Goal: Ask a question: Seek information or help from site administrators or community

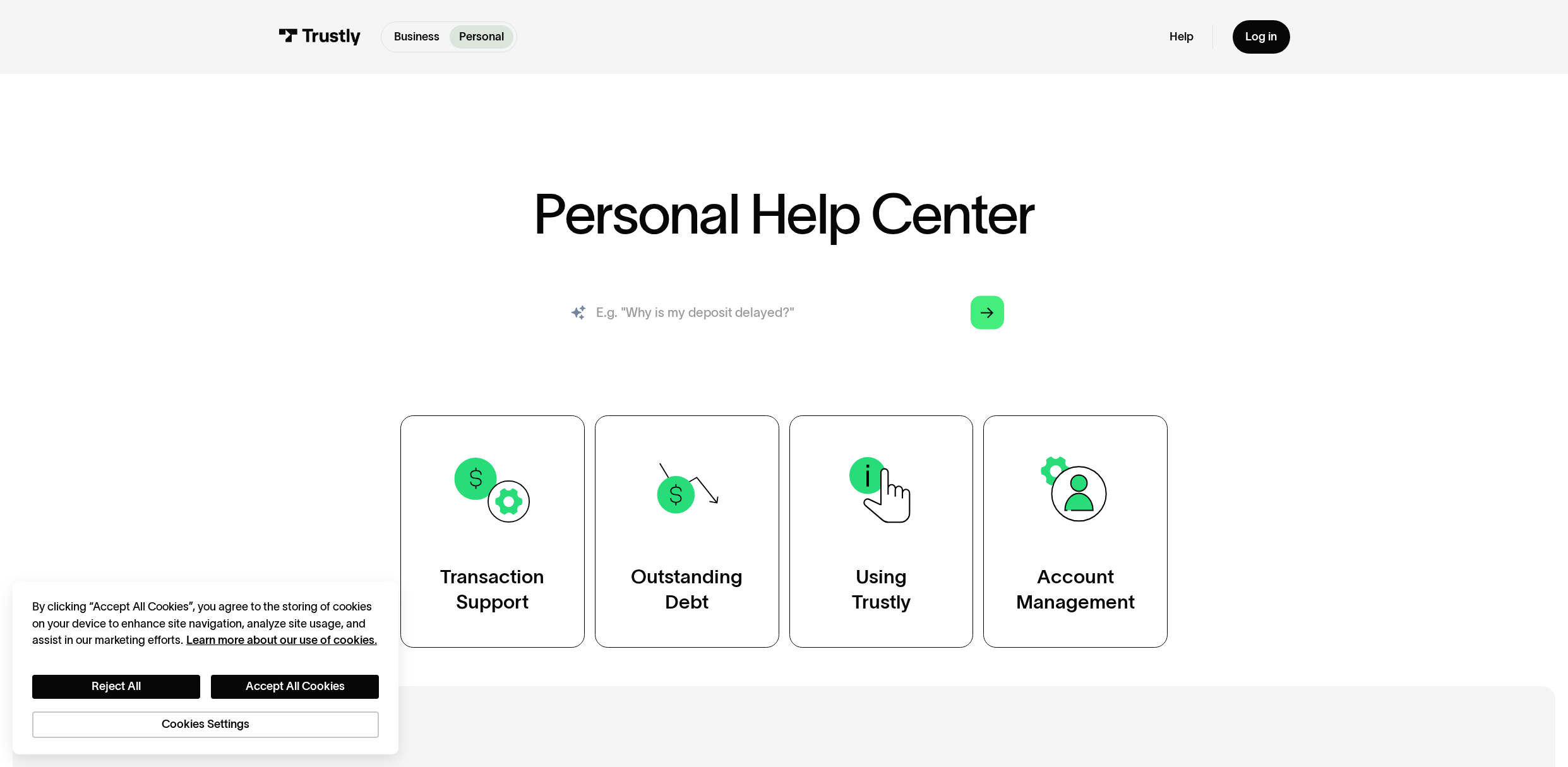
click at [672, 316] on input "search" at bounding box center [784, 312] width 466 height 51
click at [289, 682] on button "Accept All Cookies" at bounding box center [294, 687] width 168 height 24
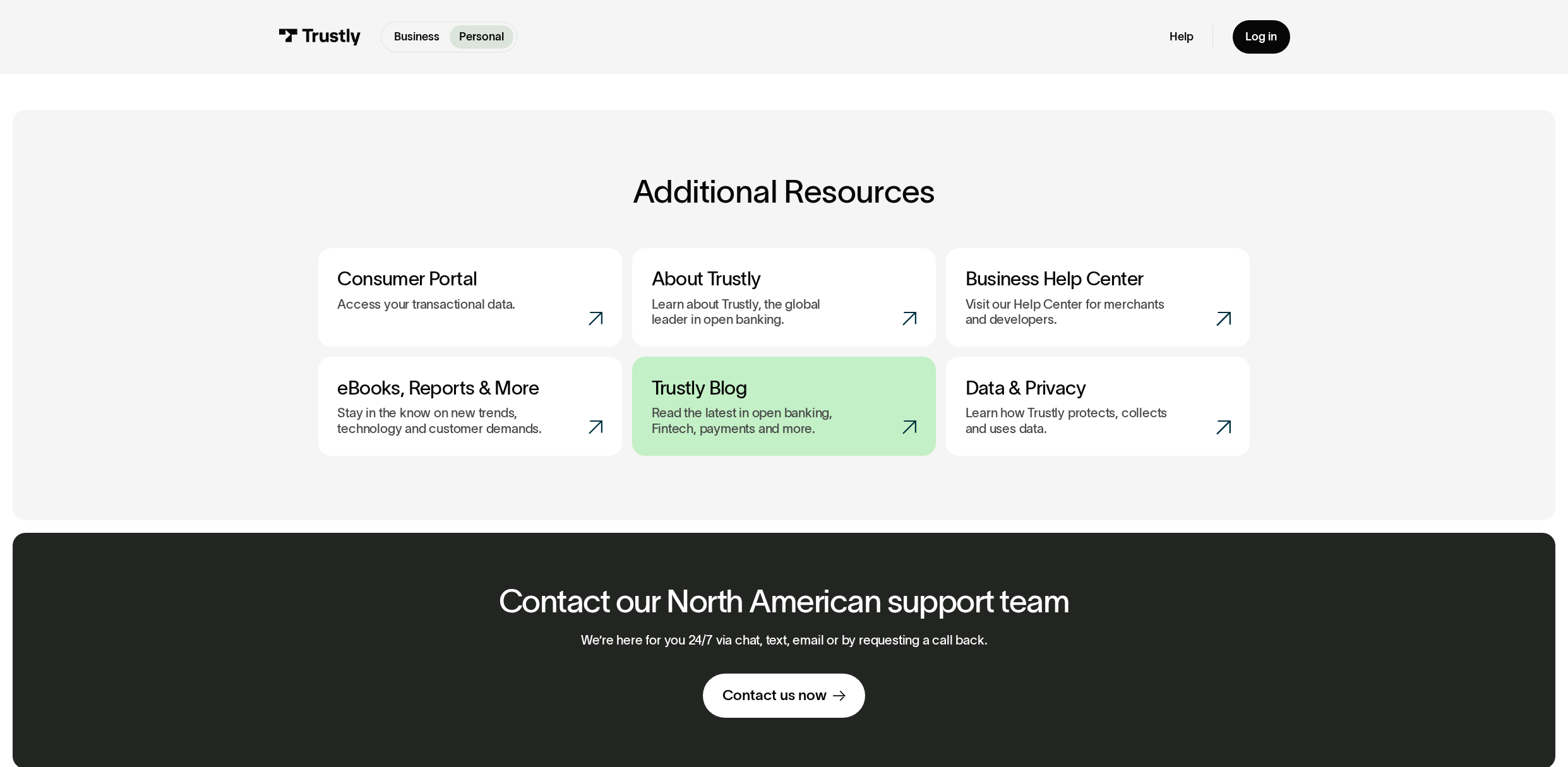
scroll to position [602, 0]
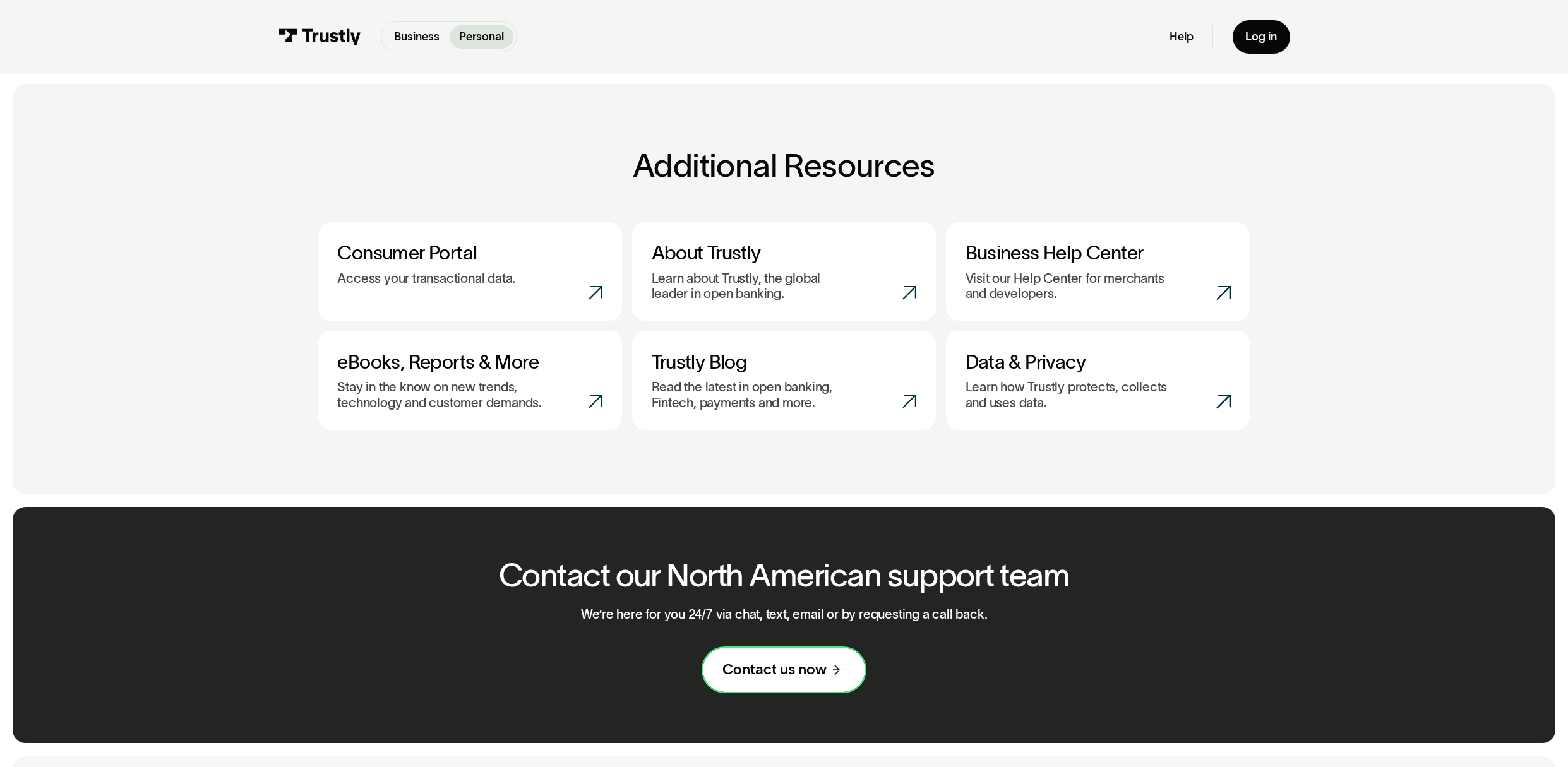
click at [800, 676] on div "Contact us now" at bounding box center [774, 670] width 105 height 19
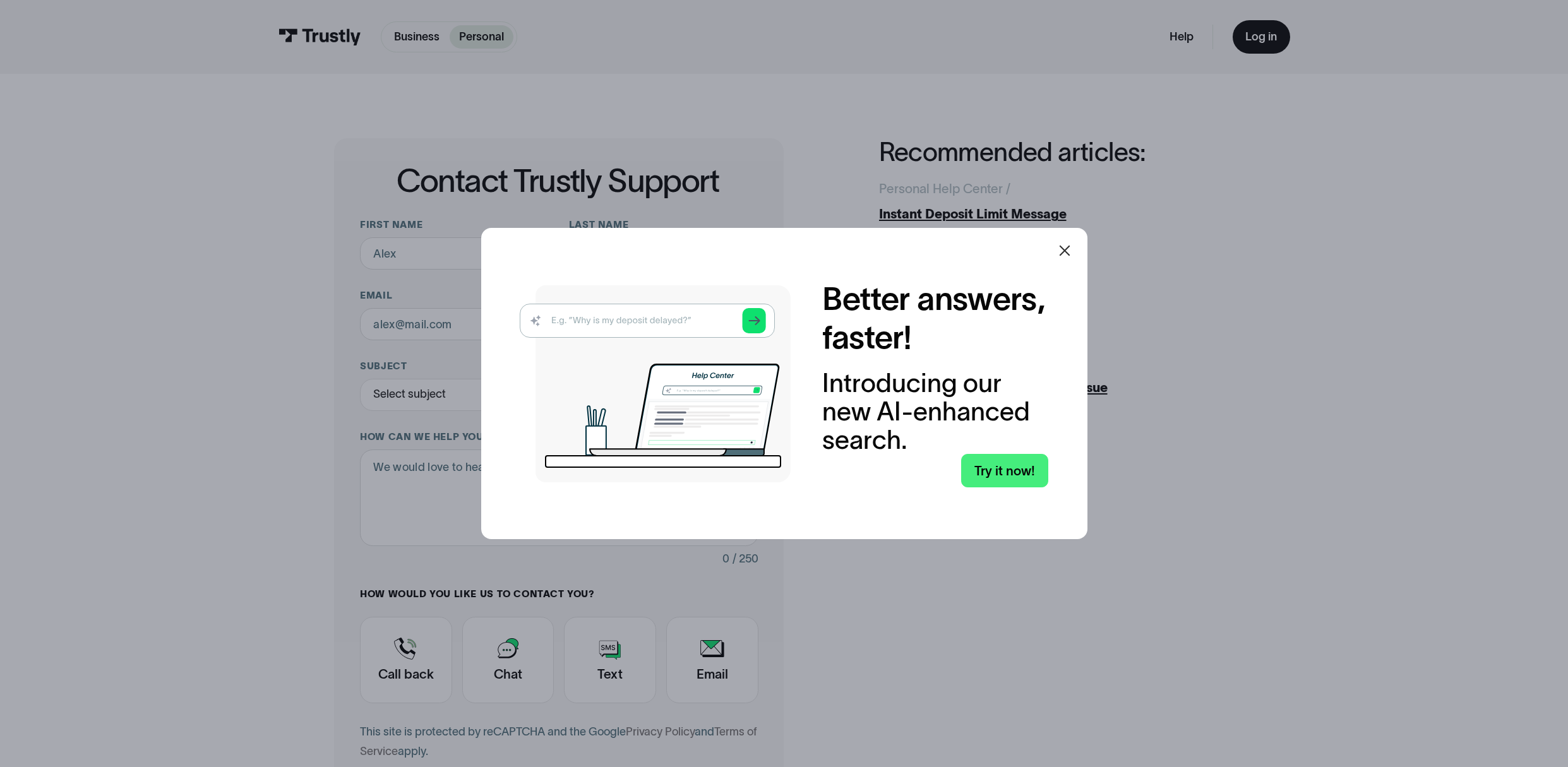
click at [609, 318] on img at bounding box center [655, 384] width 271 height 197
click at [619, 323] on img at bounding box center [655, 384] width 271 height 197
click at [755, 320] on img at bounding box center [655, 384] width 271 height 197
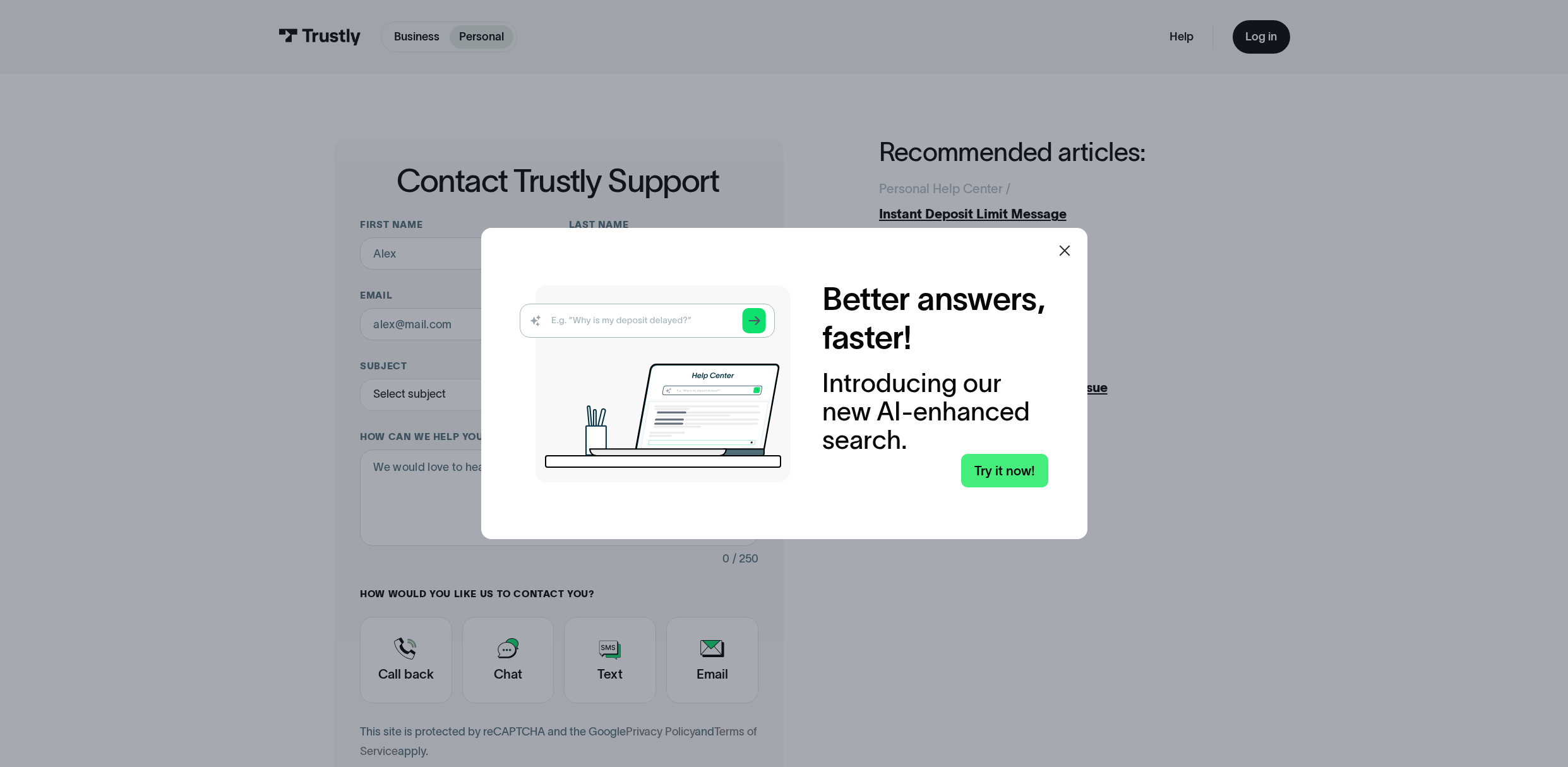
click at [756, 321] on img at bounding box center [655, 384] width 271 height 197
click at [1020, 471] on link "Try it now!" at bounding box center [1005, 471] width 88 height 34
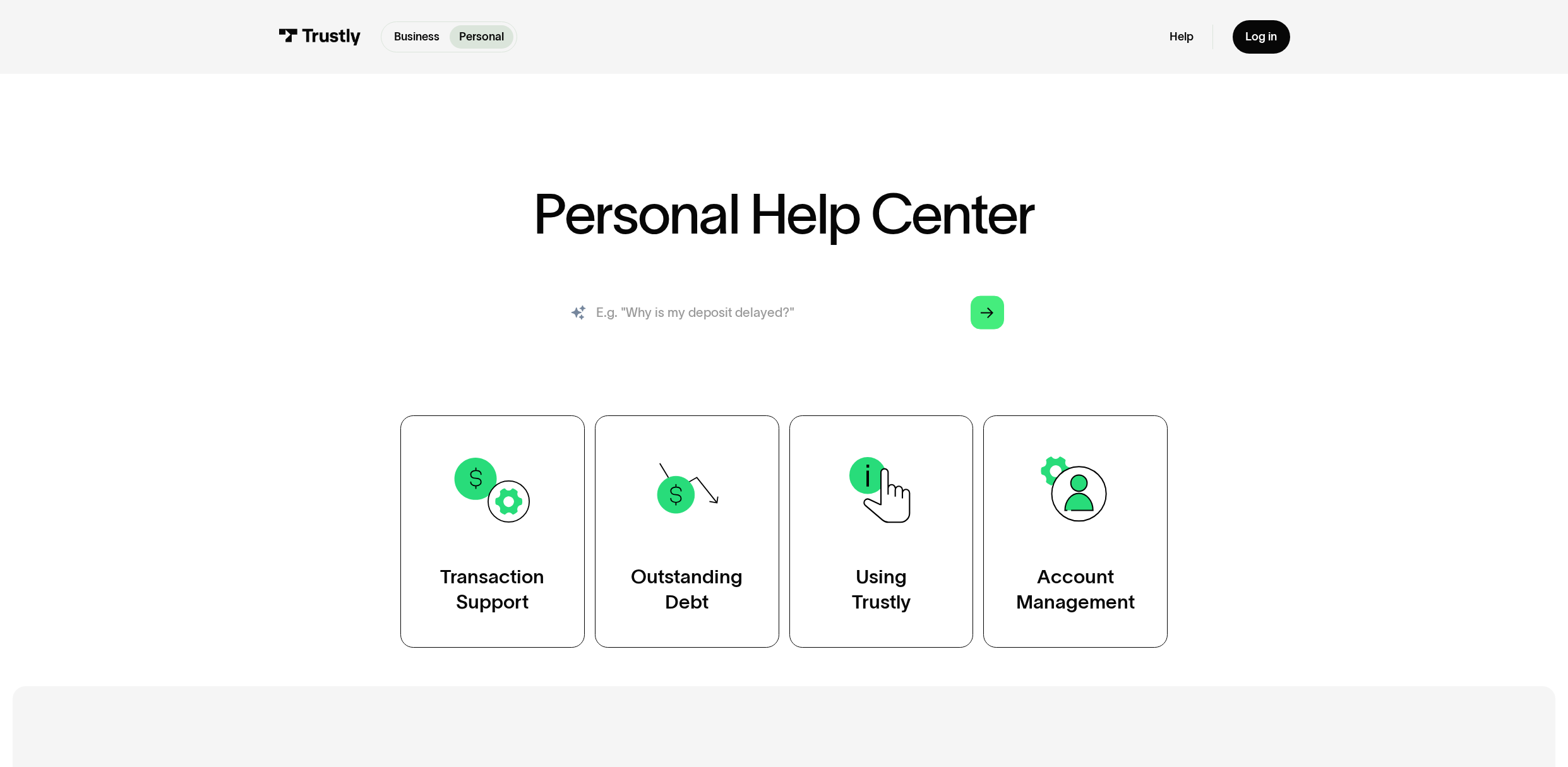
click at [666, 313] on input "search" at bounding box center [784, 312] width 466 height 51
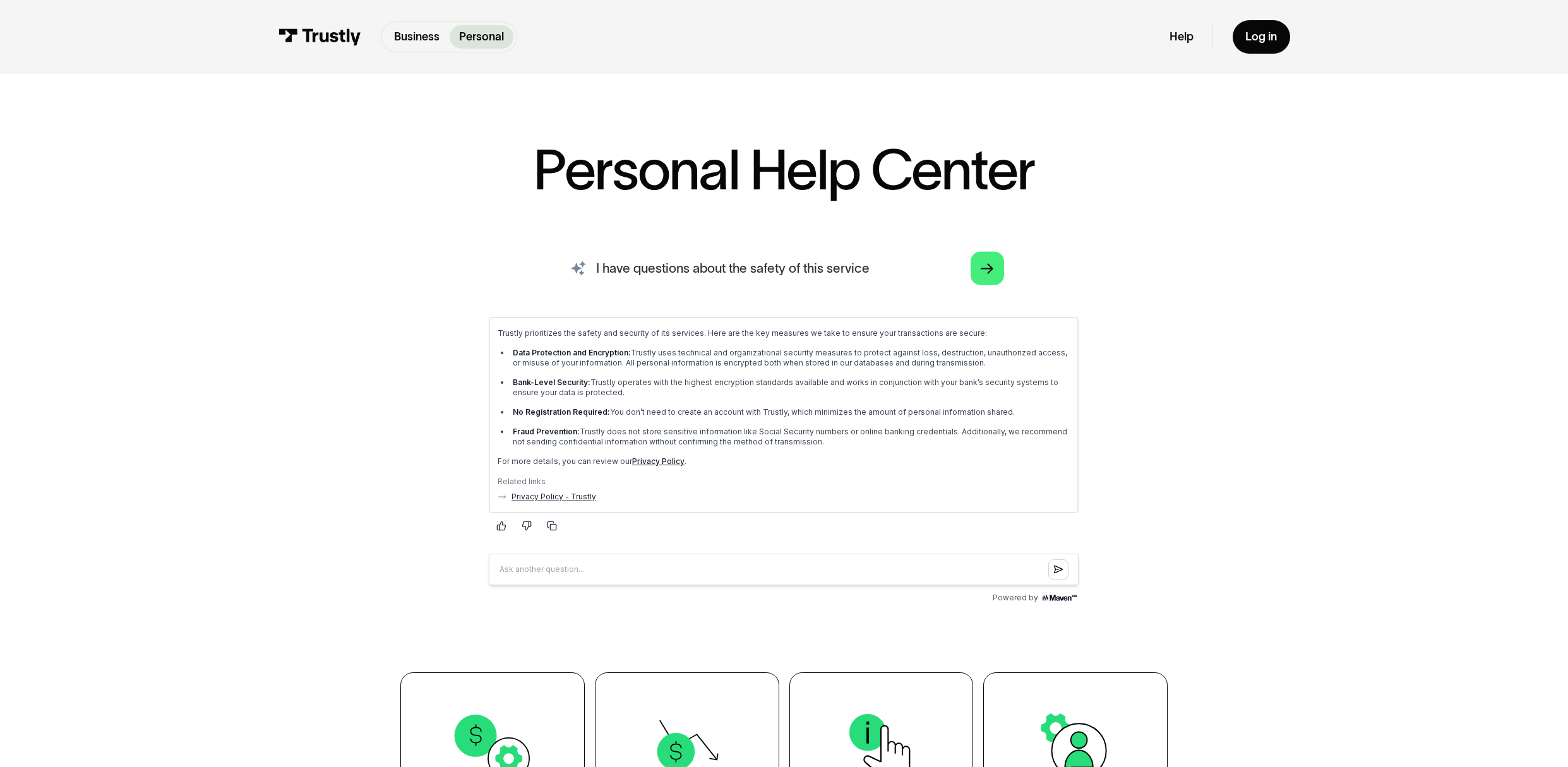
scroll to position [54, 0]
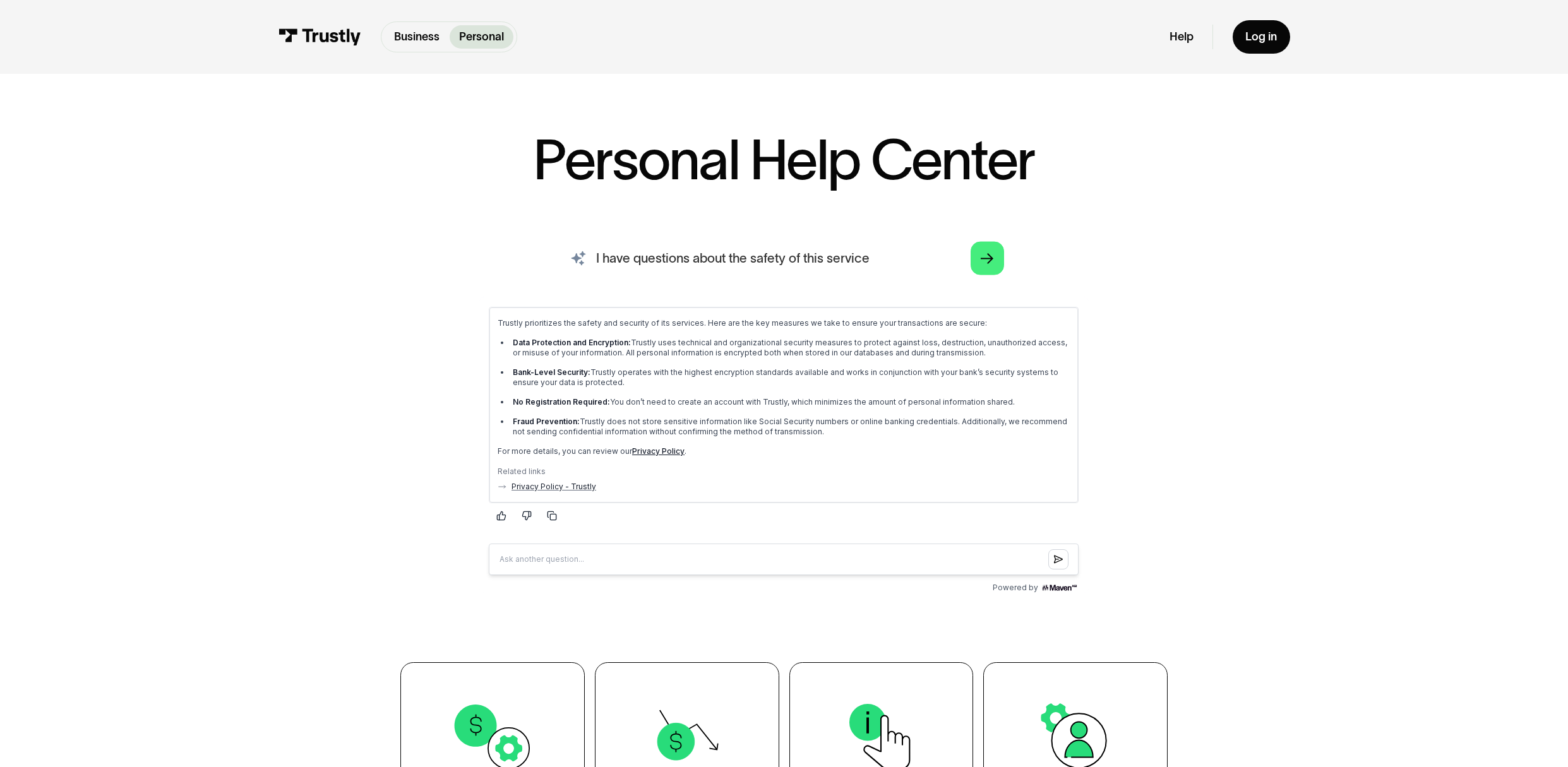
click at [882, 260] on input "I have questions about the safety of this service" at bounding box center [784, 257] width 466 height 51
type input "what happens if a breach occures"
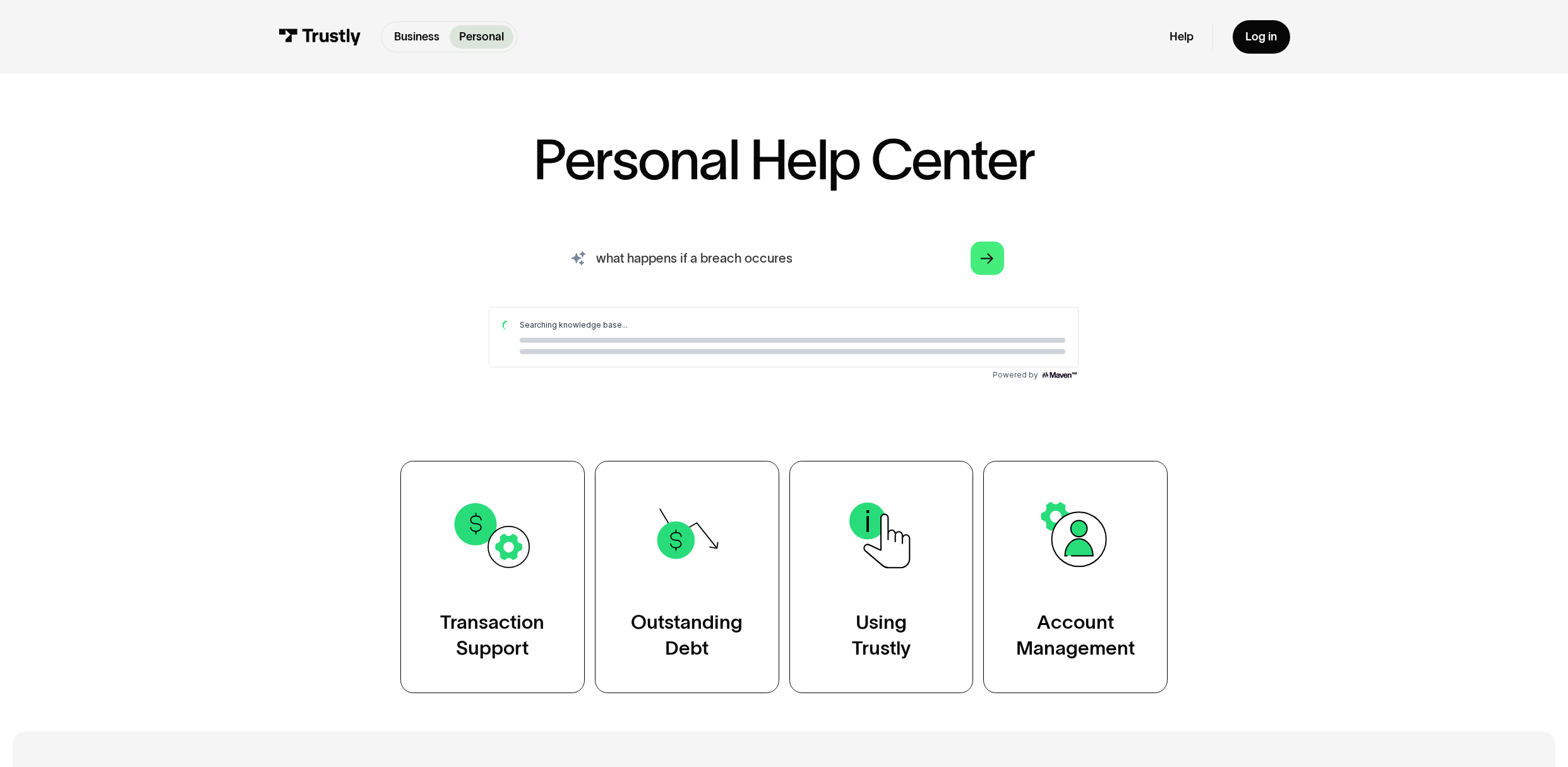
scroll to position [0, 0]
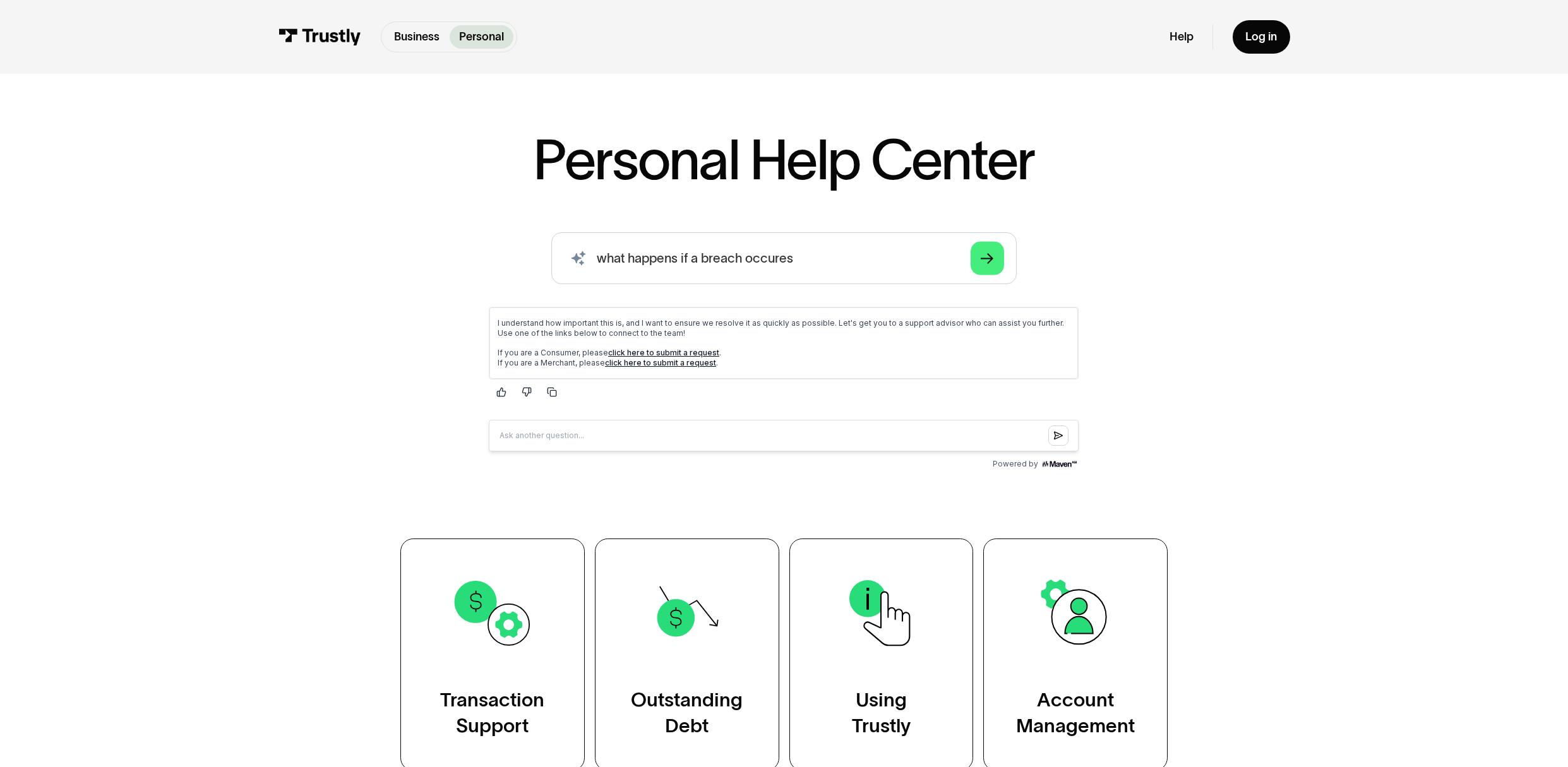
click at [669, 353] on link "click here to submit a request" at bounding box center [664, 352] width 111 height 9
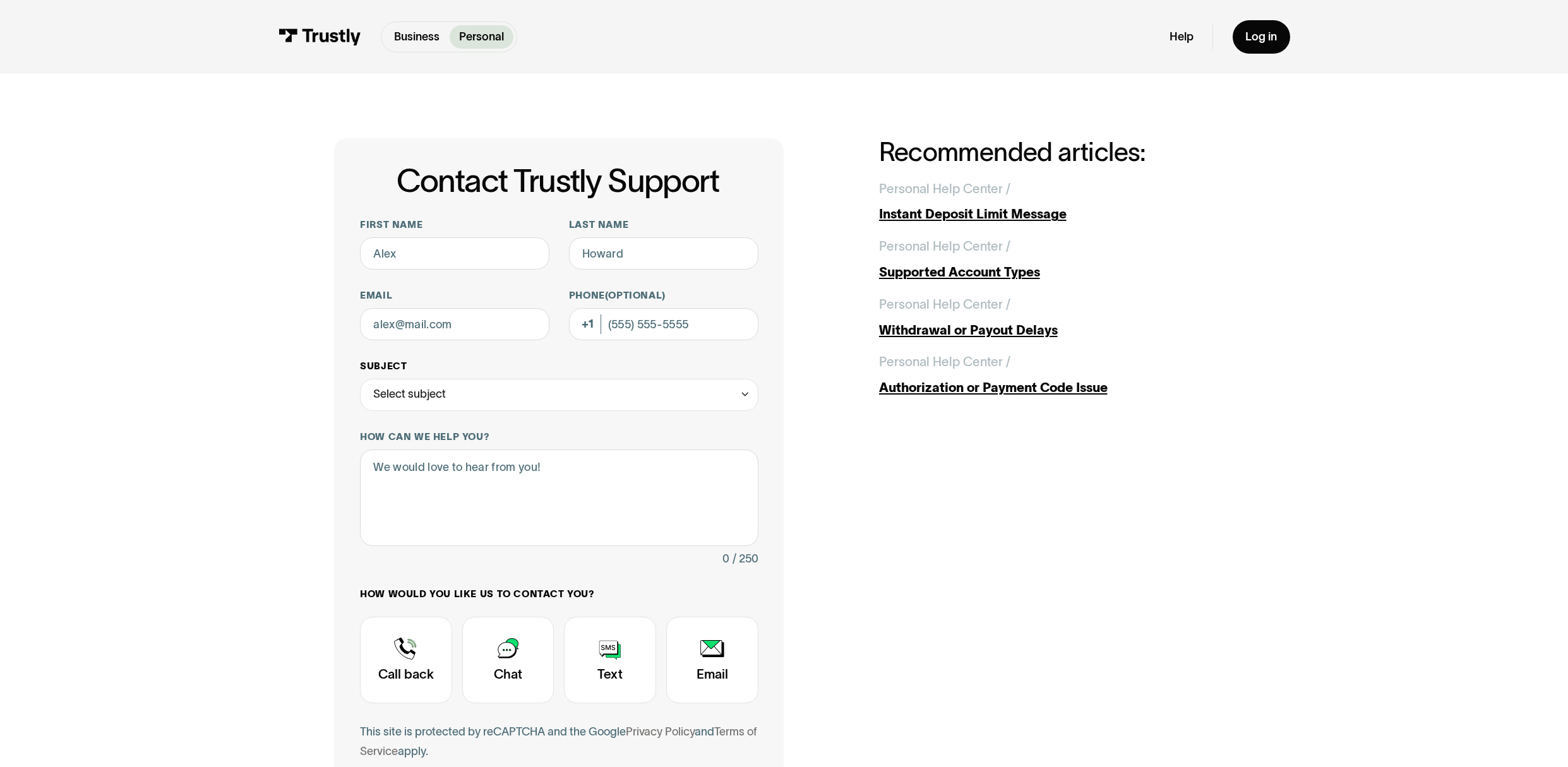
click at [746, 397] on icon "Contact Trustly Support" at bounding box center [744, 394] width 11 height 13
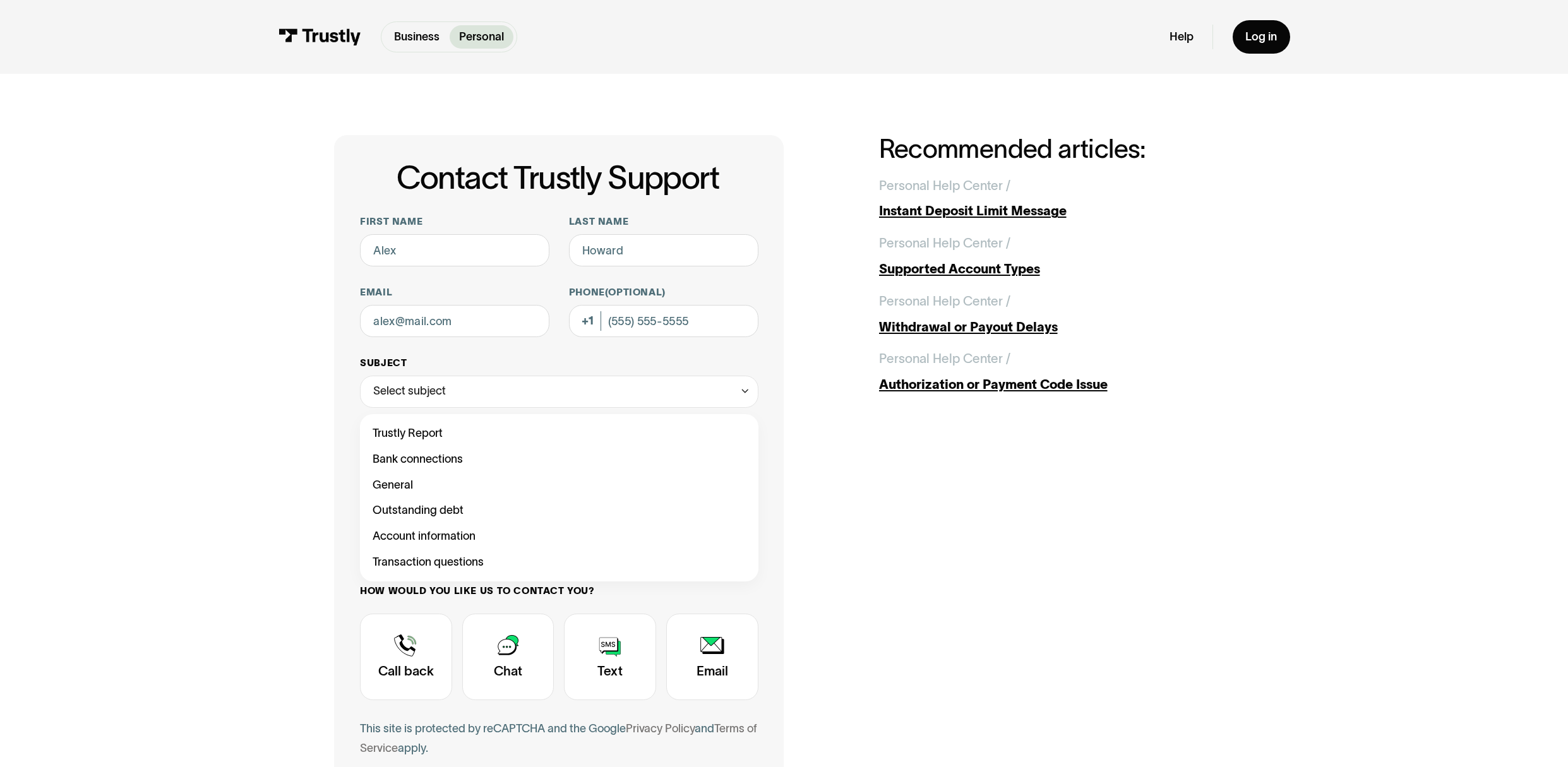
scroll to position [3, 0]
click at [746, 397] on icon "Contact Trustly Support" at bounding box center [744, 392] width 11 height 13
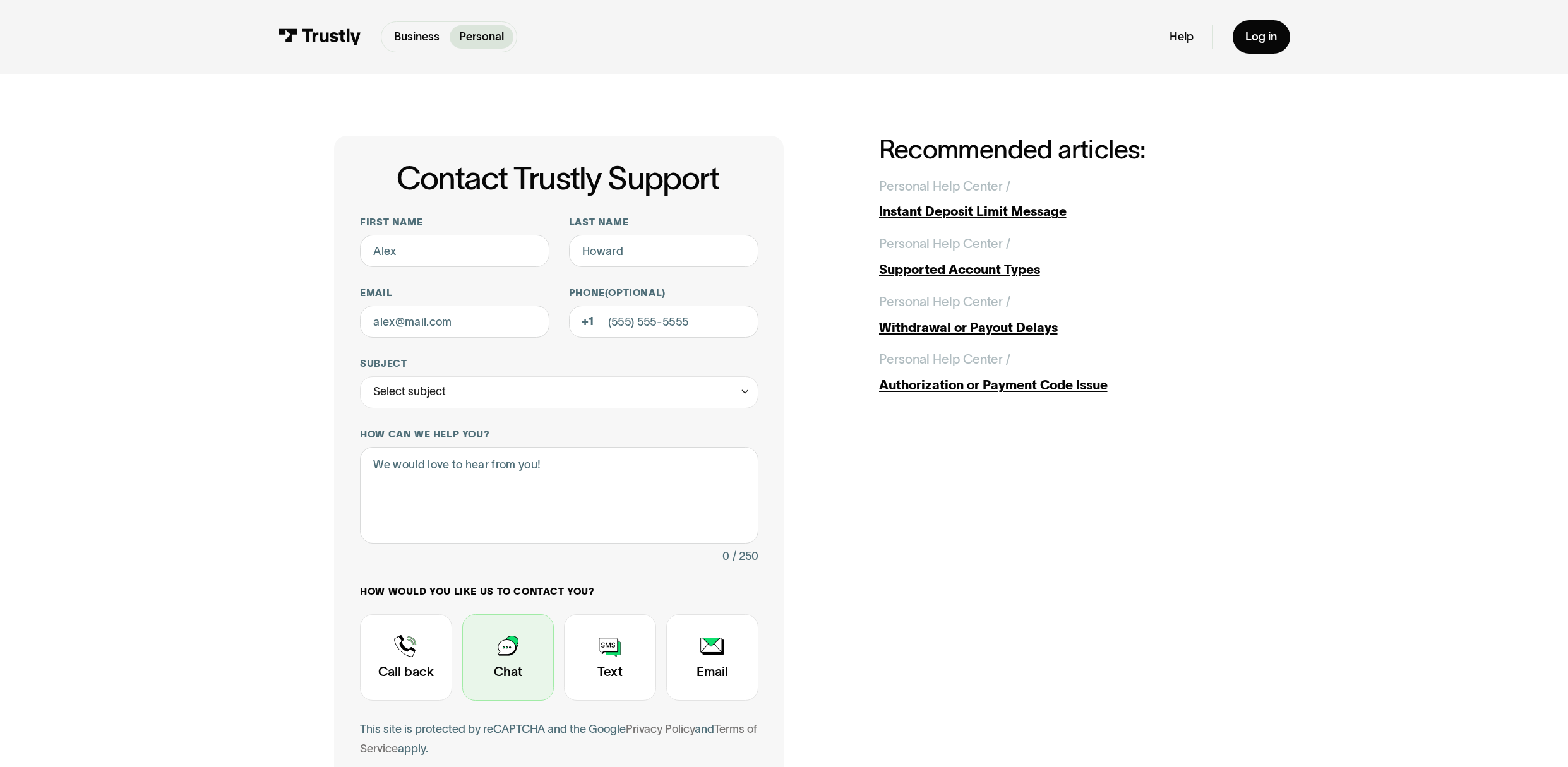
click at [505, 672] on div "Contact Trustly Support" at bounding box center [508, 657] width 92 height 87
click at [513, 672] on div "Contact Trustly Support" at bounding box center [508, 657] width 92 height 87
click at [548, 468] on textarea "How can we help you?" at bounding box center [559, 495] width 398 height 97
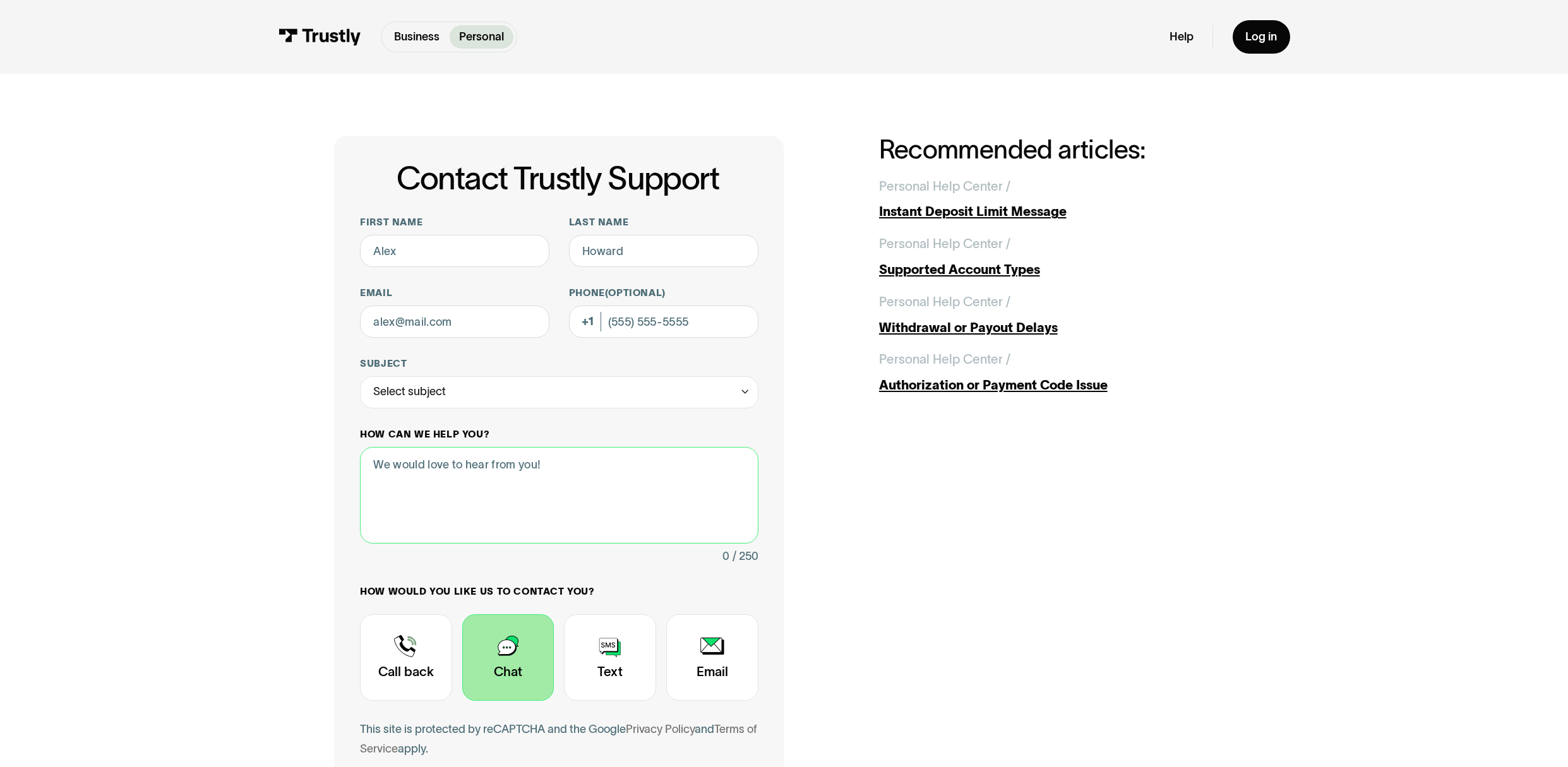
drag, startPoint x: 546, startPoint y: 465, endPoint x: 369, endPoint y: 467, distance: 177.0
click at [373, 468] on textarea "How can we help you?" at bounding box center [559, 495] width 398 height 97
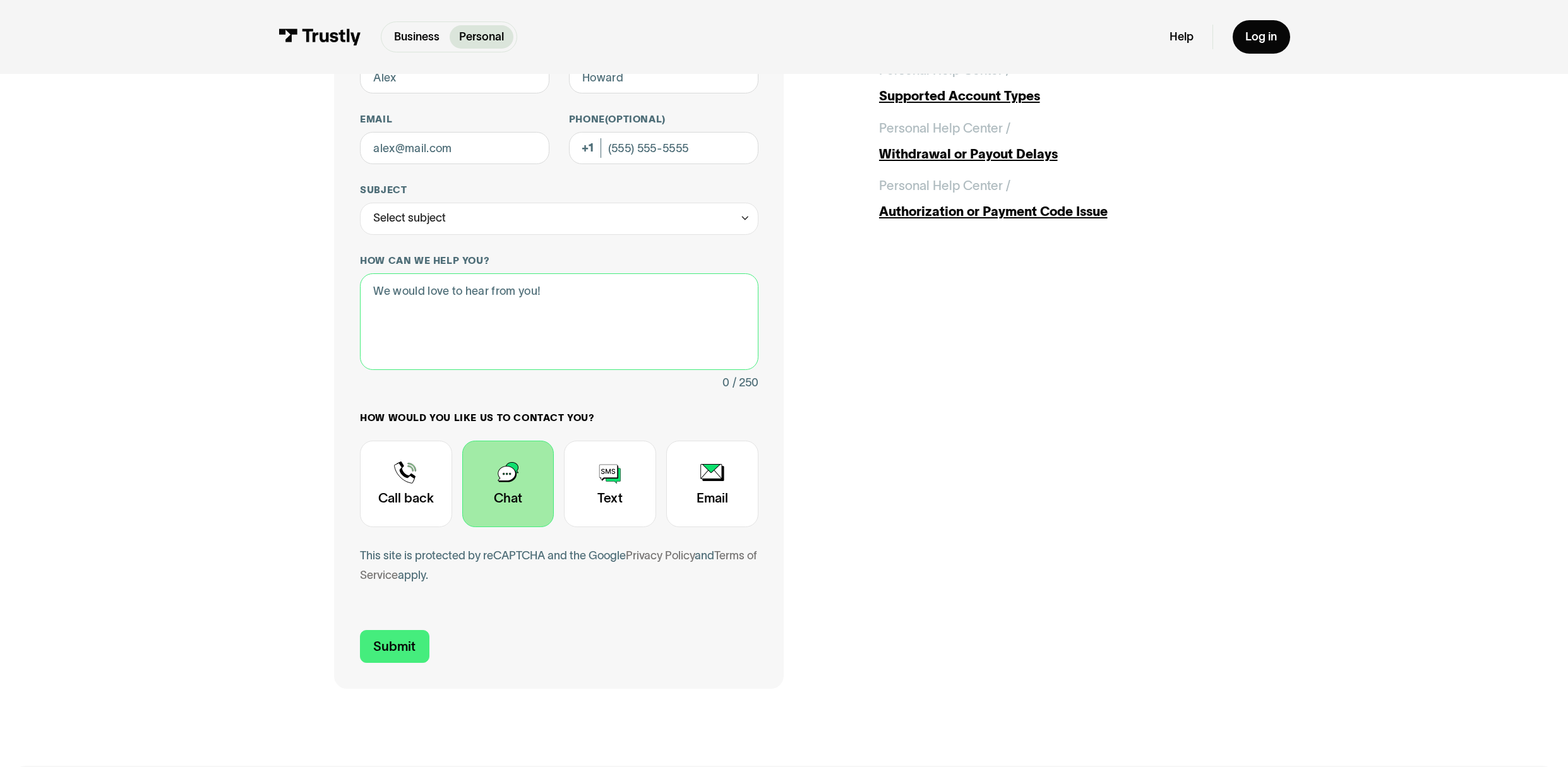
scroll to position [208, 0]
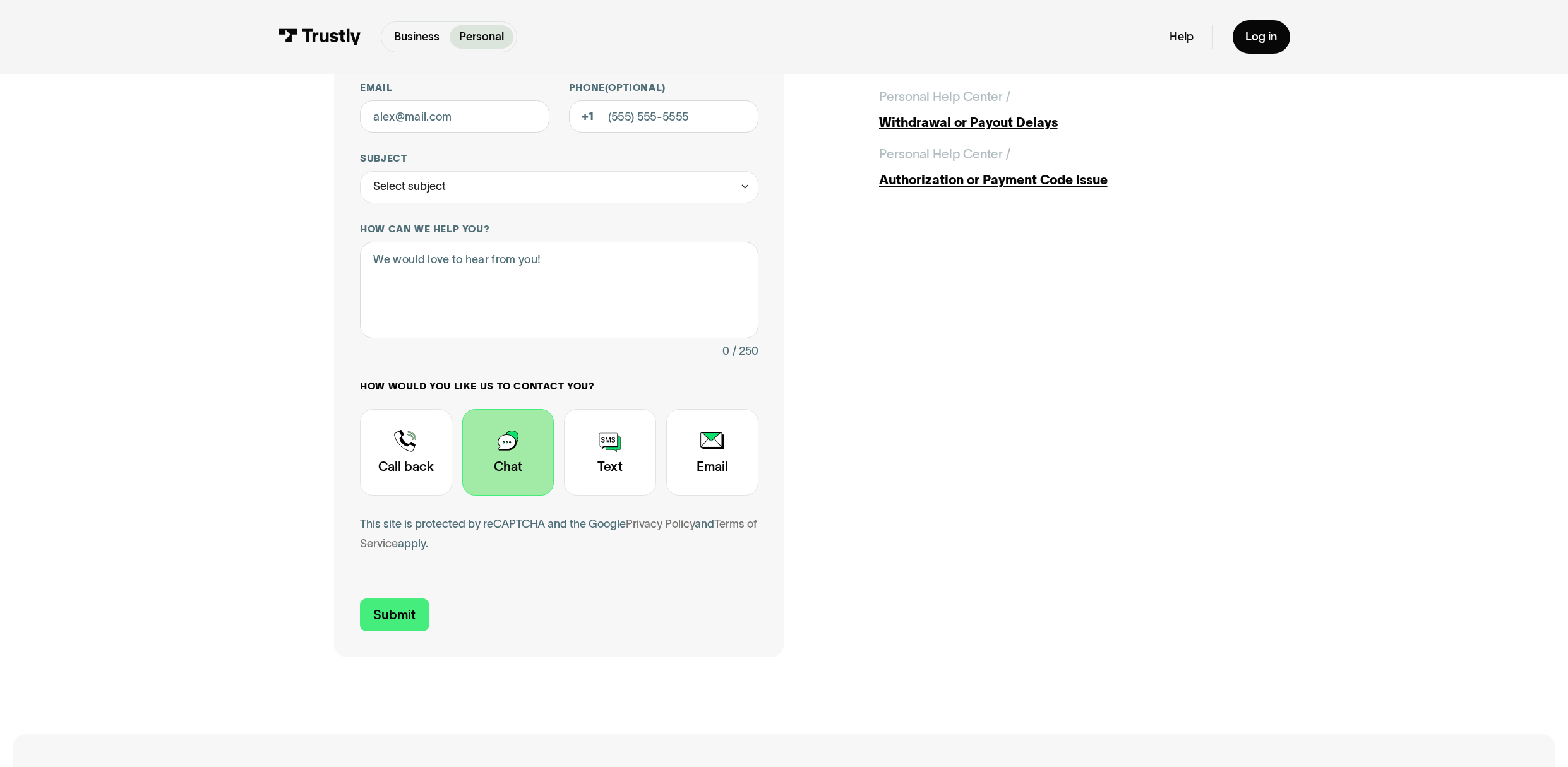
click at [516, 458] on div "Contact Trustly Support" at bounding box center [508, 452] width 92 height 87
click at [623, 451] on div "Contact Trustly Support" at bounding box center [609, 452] width 92 height 87
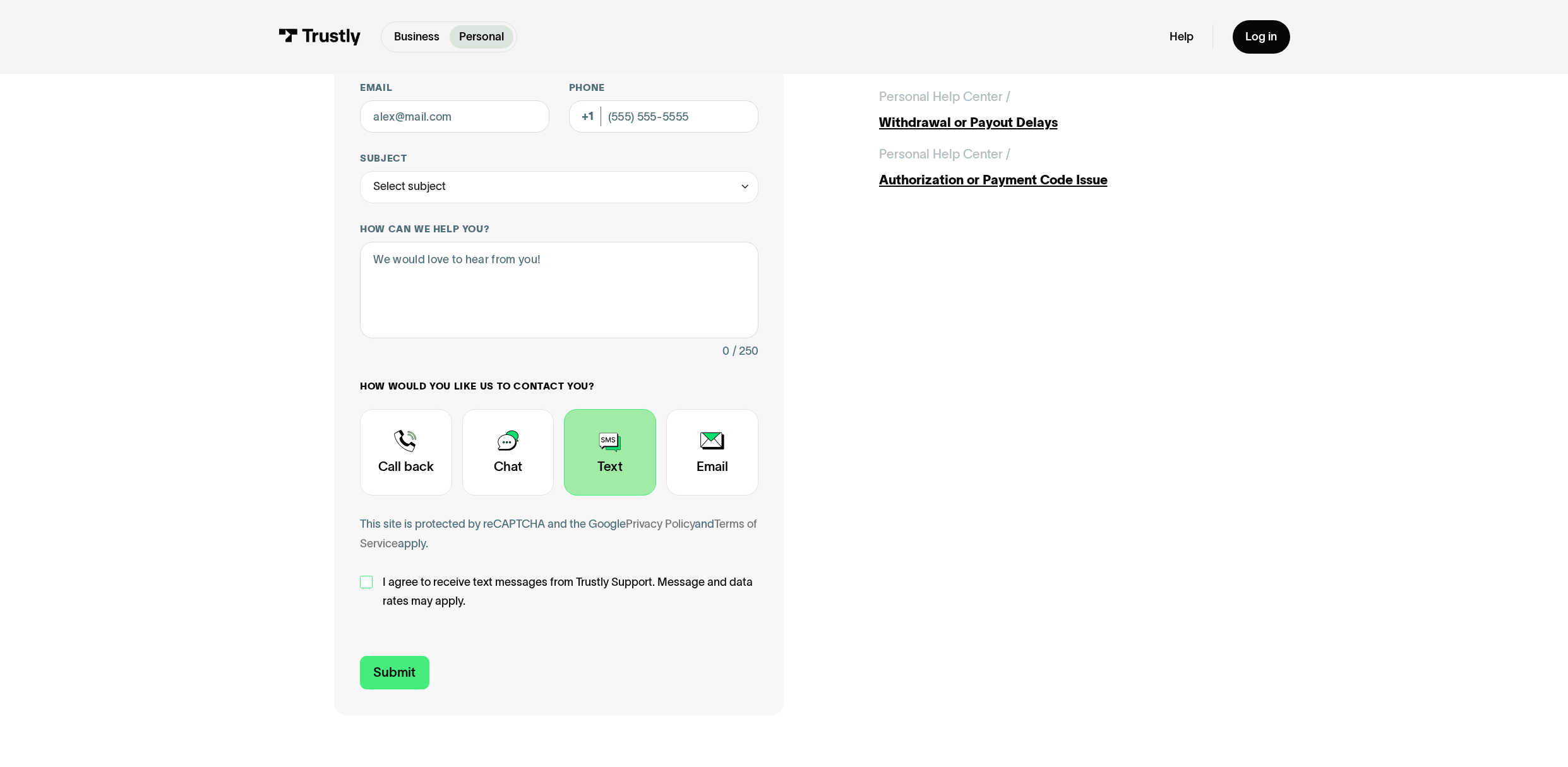
click at [368, 586] on div "Contact Trustly Support" at bounding box center [366, 582] width 13 height 13
click at [542, 260] on textarea "How can we help you?" at bounding box center [559, 290] width 398 height 97
drag, startPoint x: 550, startPoint y: 267, endPoint x: 403, endPoint y: 269, distance: 147.0
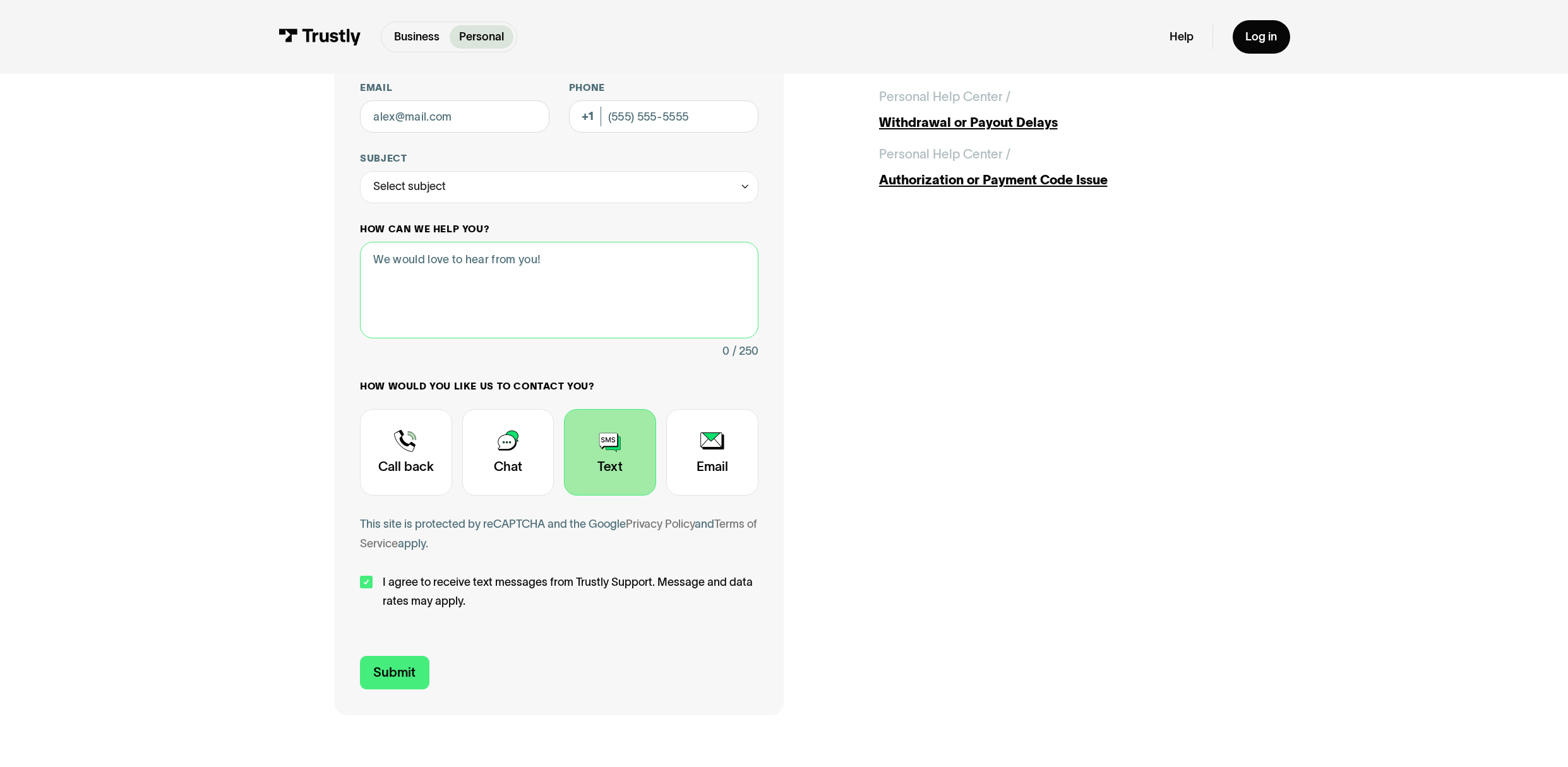
click at [423, 272] on textarea "How can we help you?" at bounding box center [559, 290] width 398 height 97
click at [391, 273] on textarea "How can we help you?" at bounding box center [559, 290] width 398 height 97
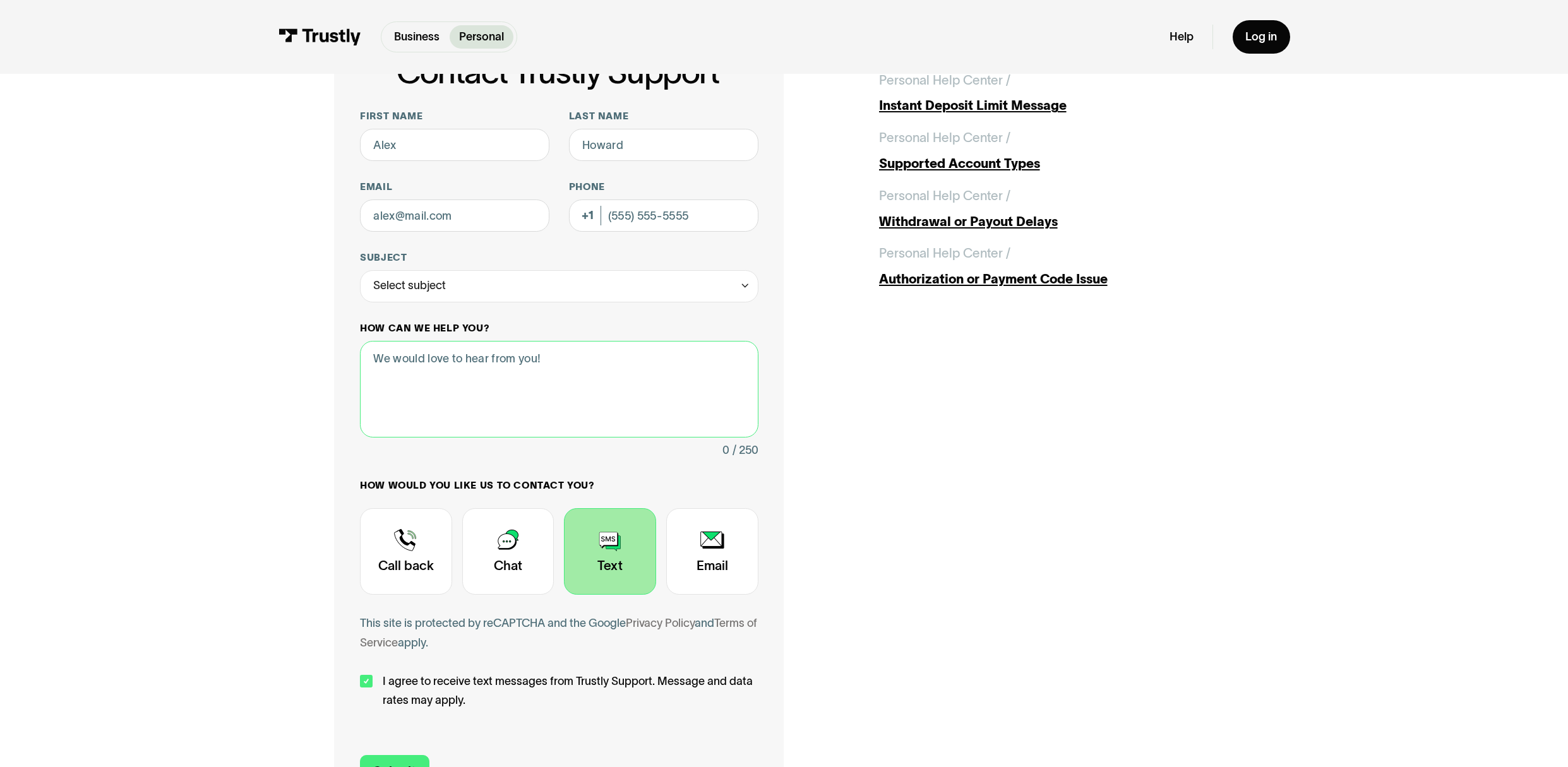
scroll to position [0, 0]
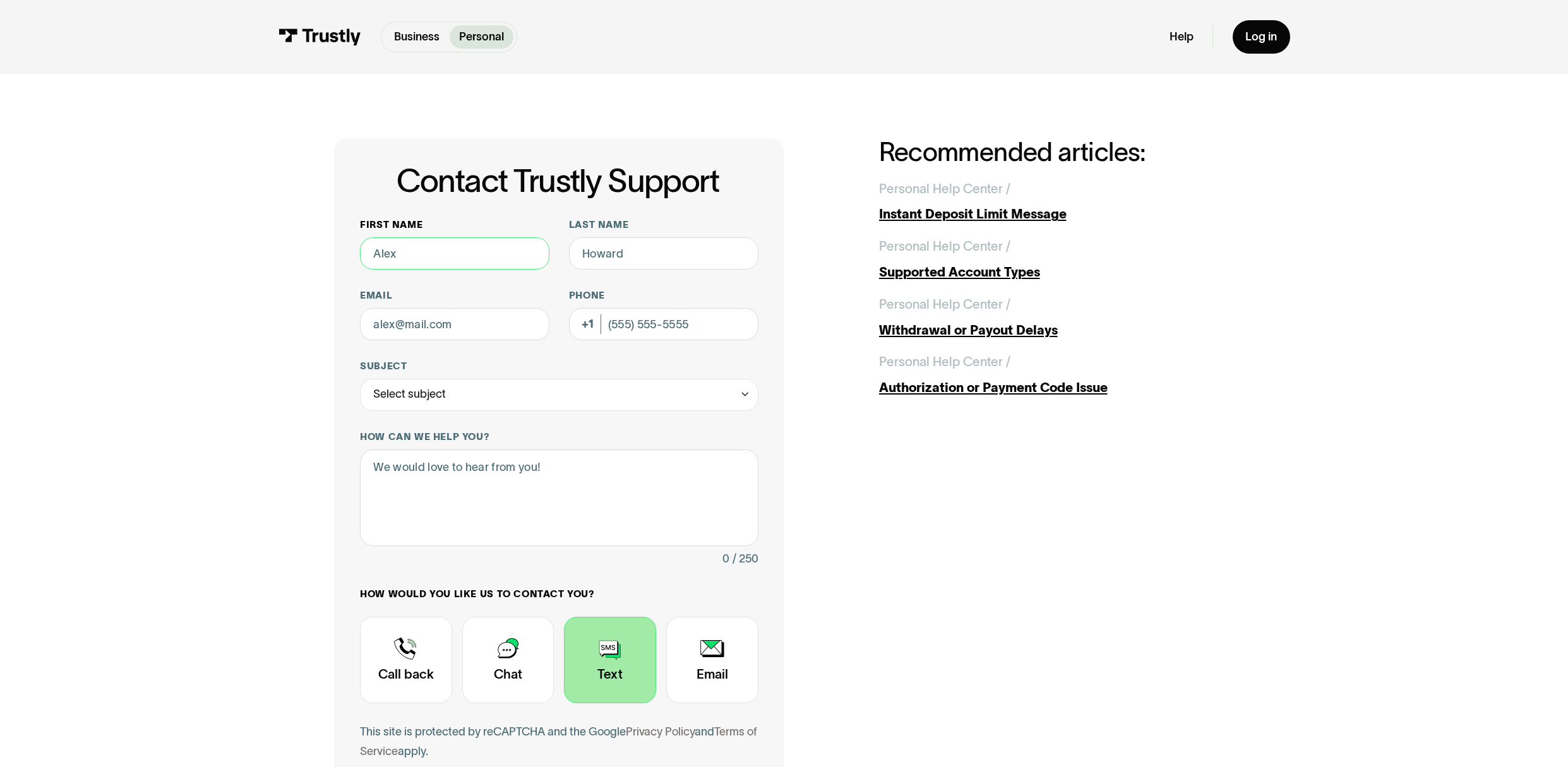
click at [403, 256] on input "First name" at bounding box center [455, 253] width 190 height 32
drag, startPoint x: 398, startPoint y: 255, endPoint x: 339, endPoint y: 248, distance: 59.4
click at [340, 248] on div "Contact Trustly Support First name Last name Email Phone (Optional) Subject Sel…" at bounding box center [558, 531] width 450 height 785
type input "Julian"
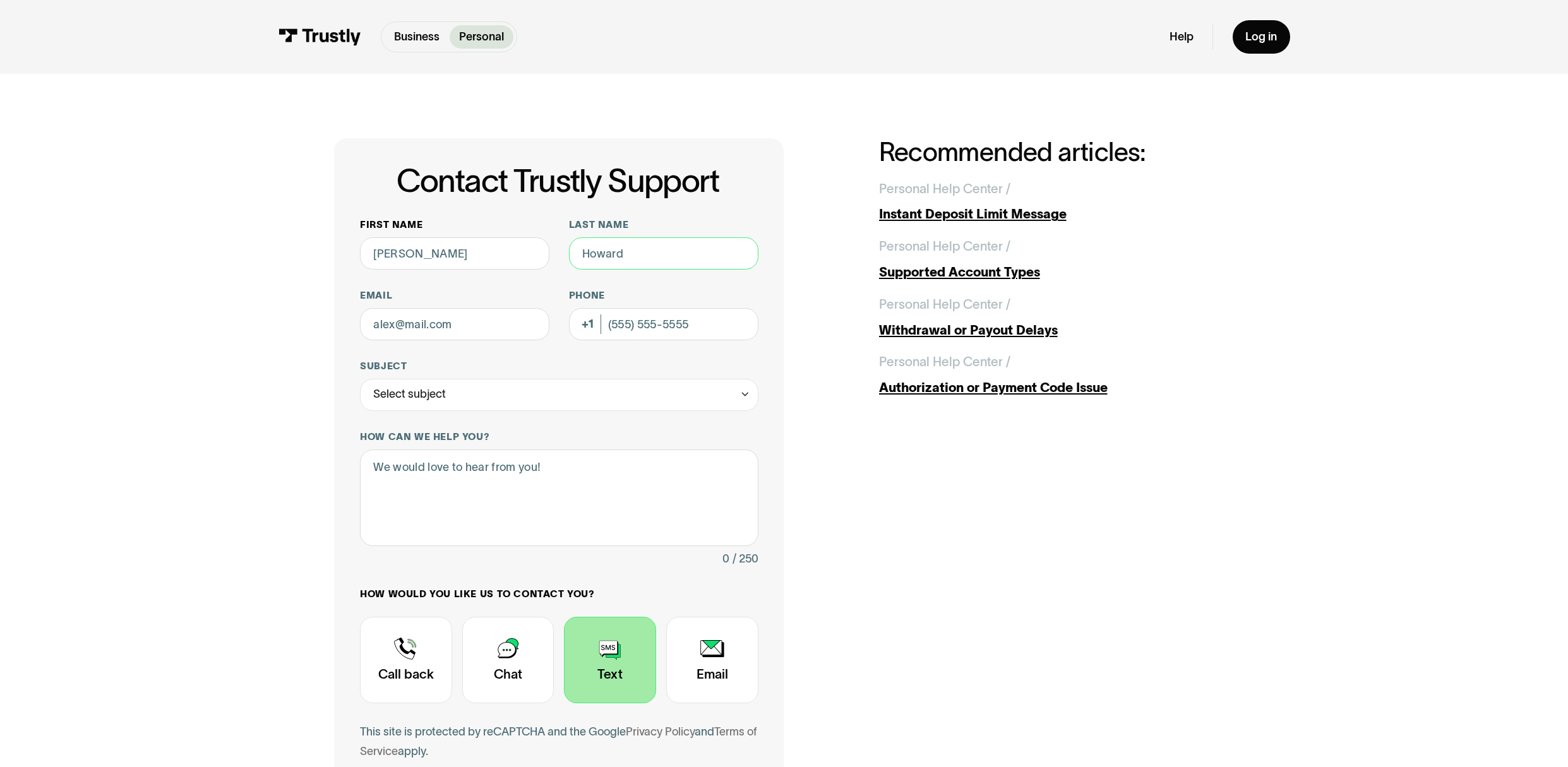
type input "r"
type input "Riccomini"
type input "julian@riccomini.com"
click at [664, 327] on input "Phone (Optional)" at bounding box center [663, 324] width 190 height 32
type input "(925) 998-5258"
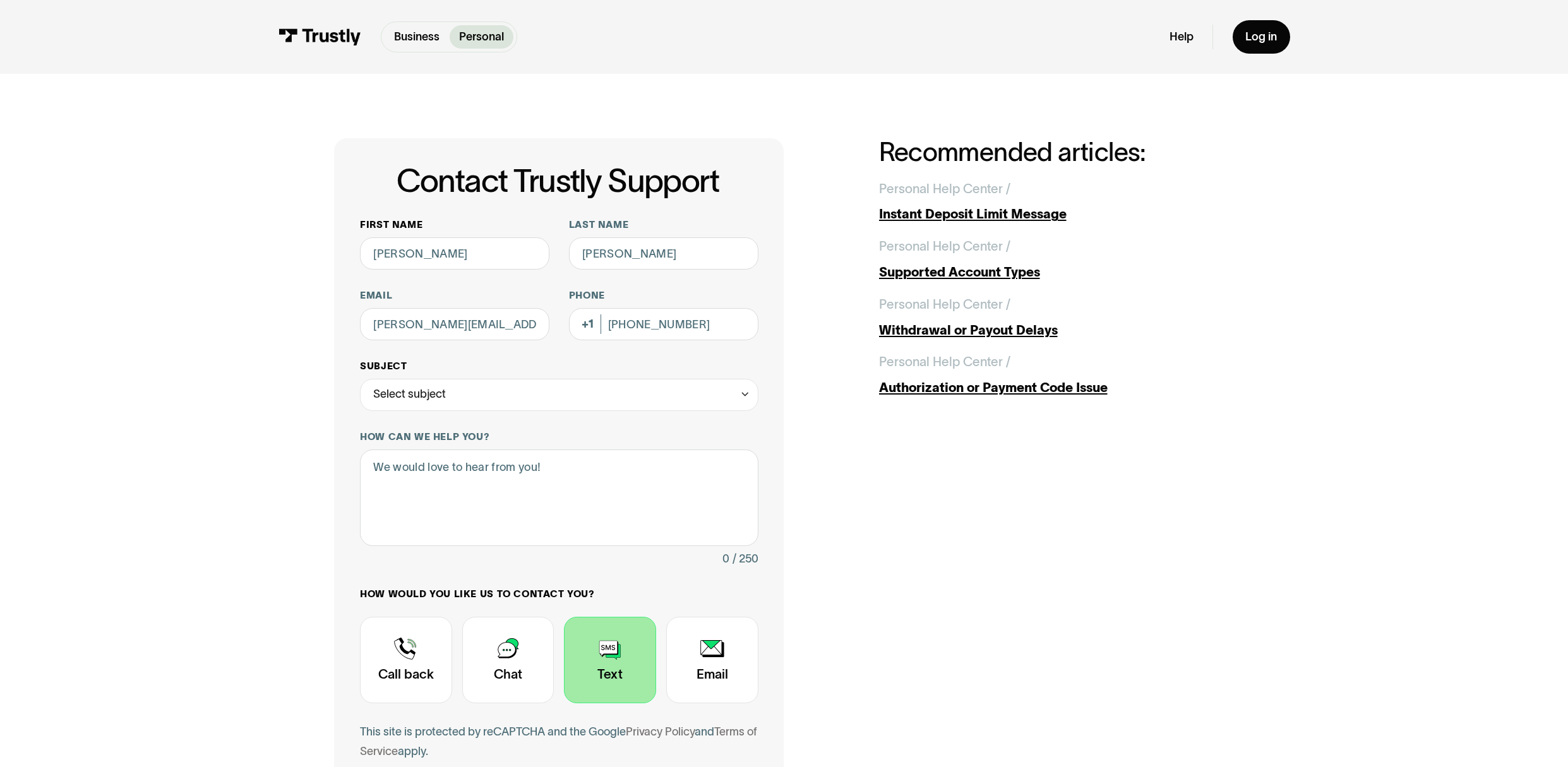
click at [744, 397] on icon "Contact Trustly Support" at bounding box center [744, 394] width 11 height 13
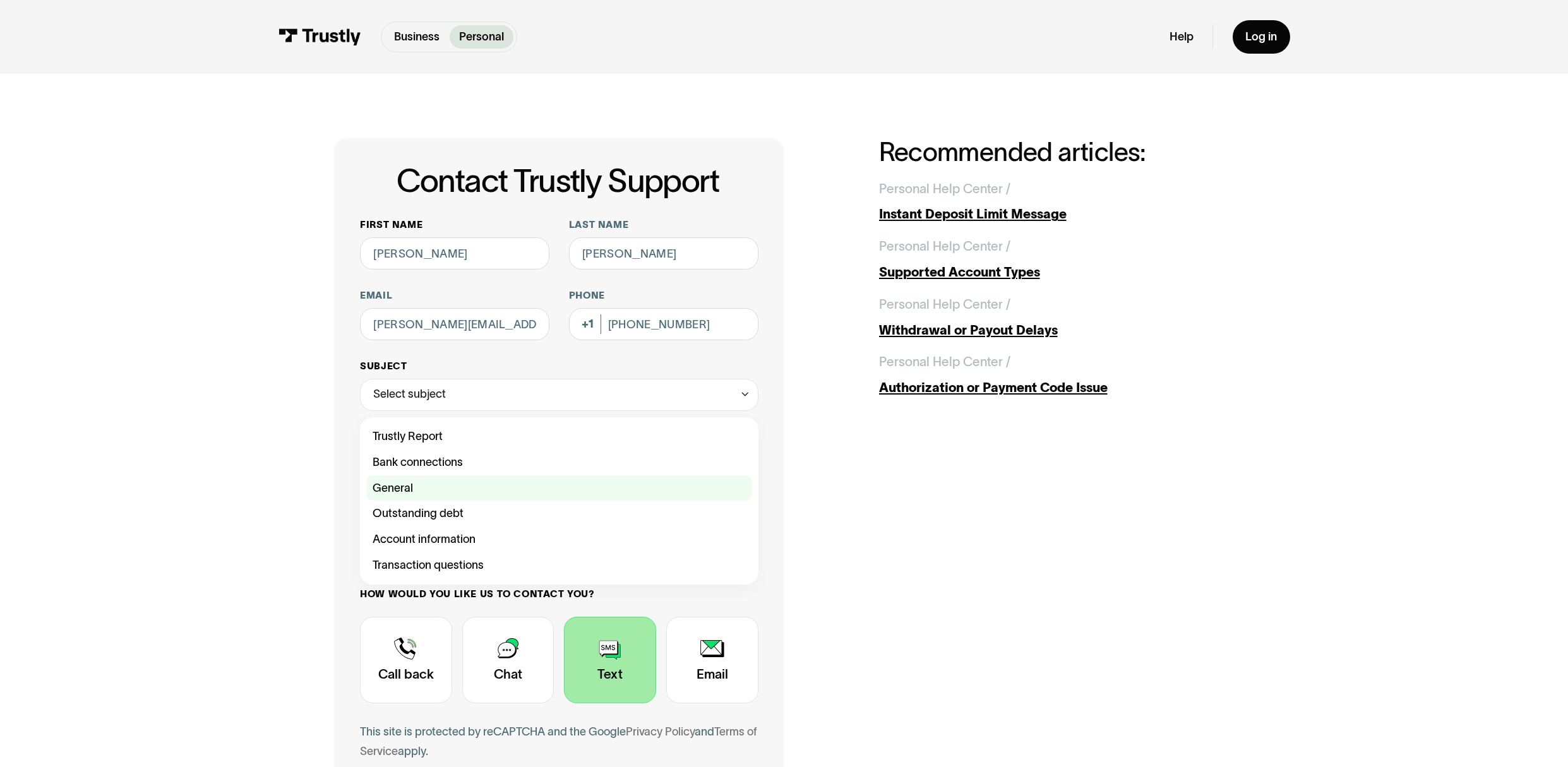
click at [407, 489] on div "Contact Trustly Support" at bounding box center [558, 489] width 385 height 26
type input "*******"
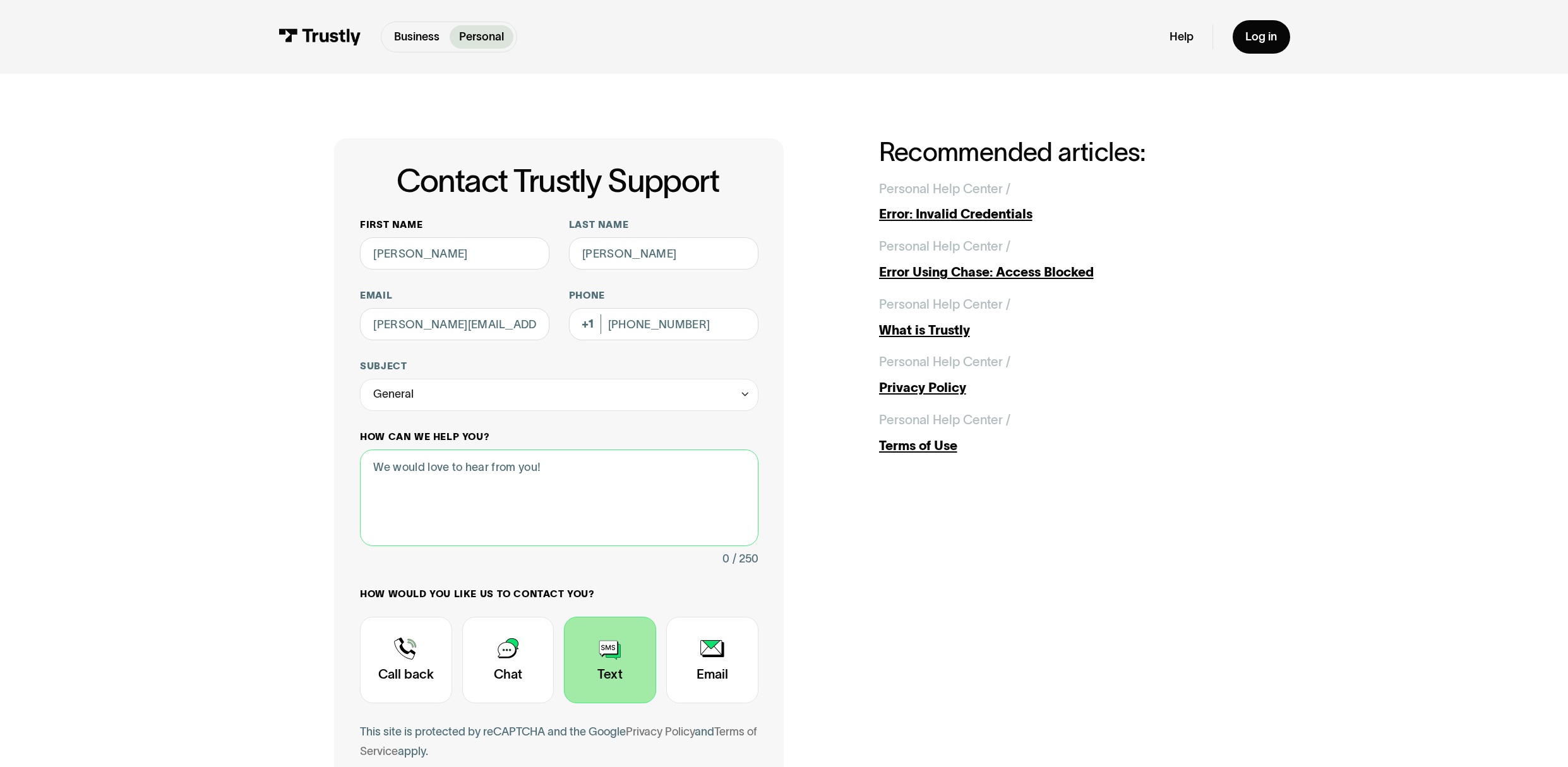
click at [553, 468] on textarea "How can we help you?" at bounding box center [559, 498] width 398 height 97
click at [544, 467] on textarea "How can we help you?" at bounding box center [559, 498] width 398 height 97
drag, startPoint x: 539, startPoint y: 471, endPoint x: 385, endPoint y: 463, distance: 154.2
click at [401, 463] on textarea "How can we help you?" at bounding box center [559, 498] width 398 height 97
